Goal: Check status: Check status

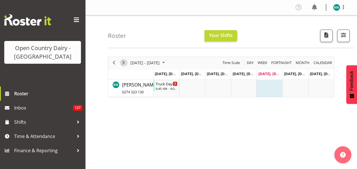
click at [124, 61] on span "Next" at bounding box center [123, 62] width 7 height 7
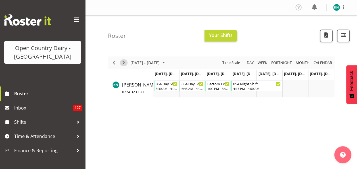
click at [123, 62] on span "Next" at bounding box center [123, 62] width 7 height 7
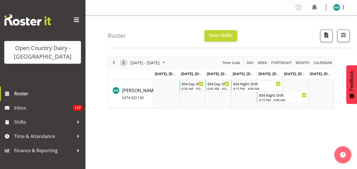
click at [123, 63] on span "Next" at bounding box center [123, 62] width 7 height 7
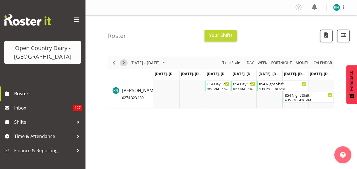
click at [123, 63] on span "Next" at bounding box center [123, 62] width 7 height 7
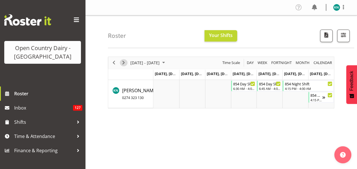
click at [123, 63] on span "Next" at bounding box center [123, 62] width 7 height 7
